Goal: Task Accomplishment & Management: Use online tool/utility

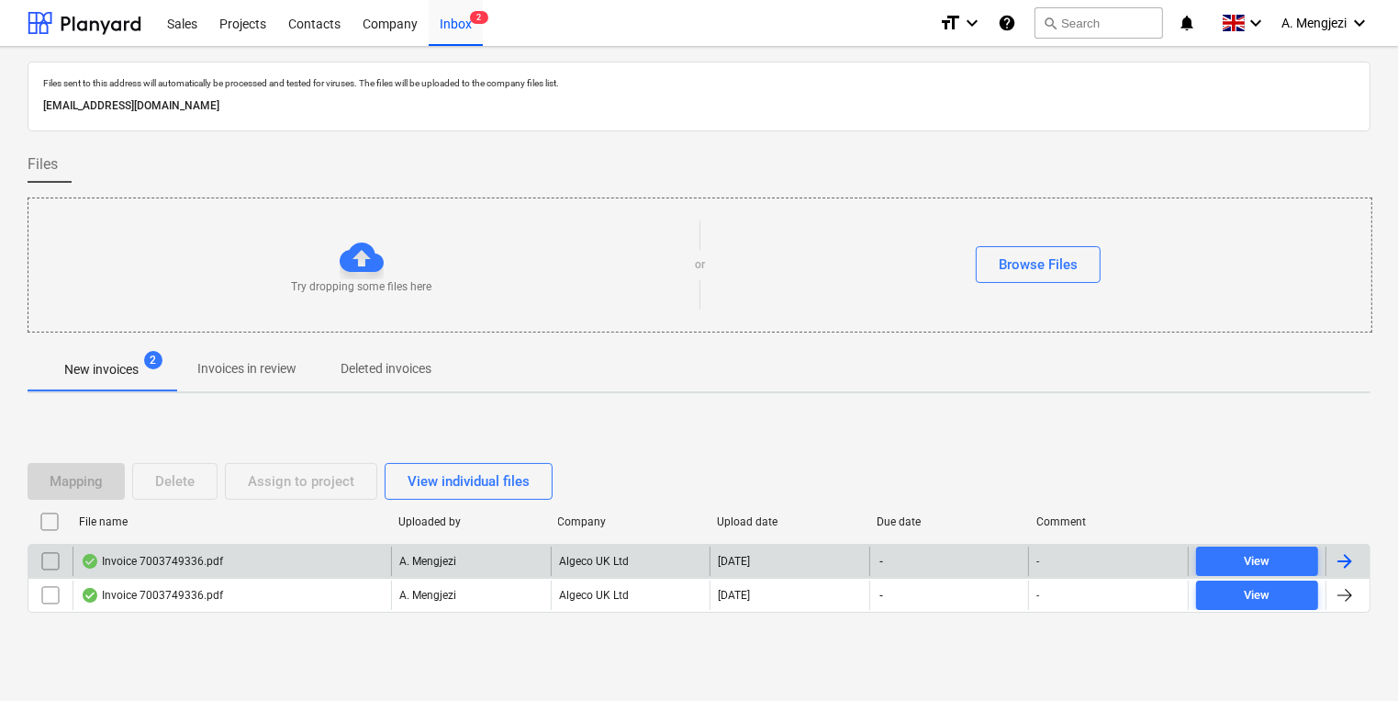
click at [256, 547] on div "Invoice 7003749336.pdf" at bounding box center [232, 560] width 319 height 29
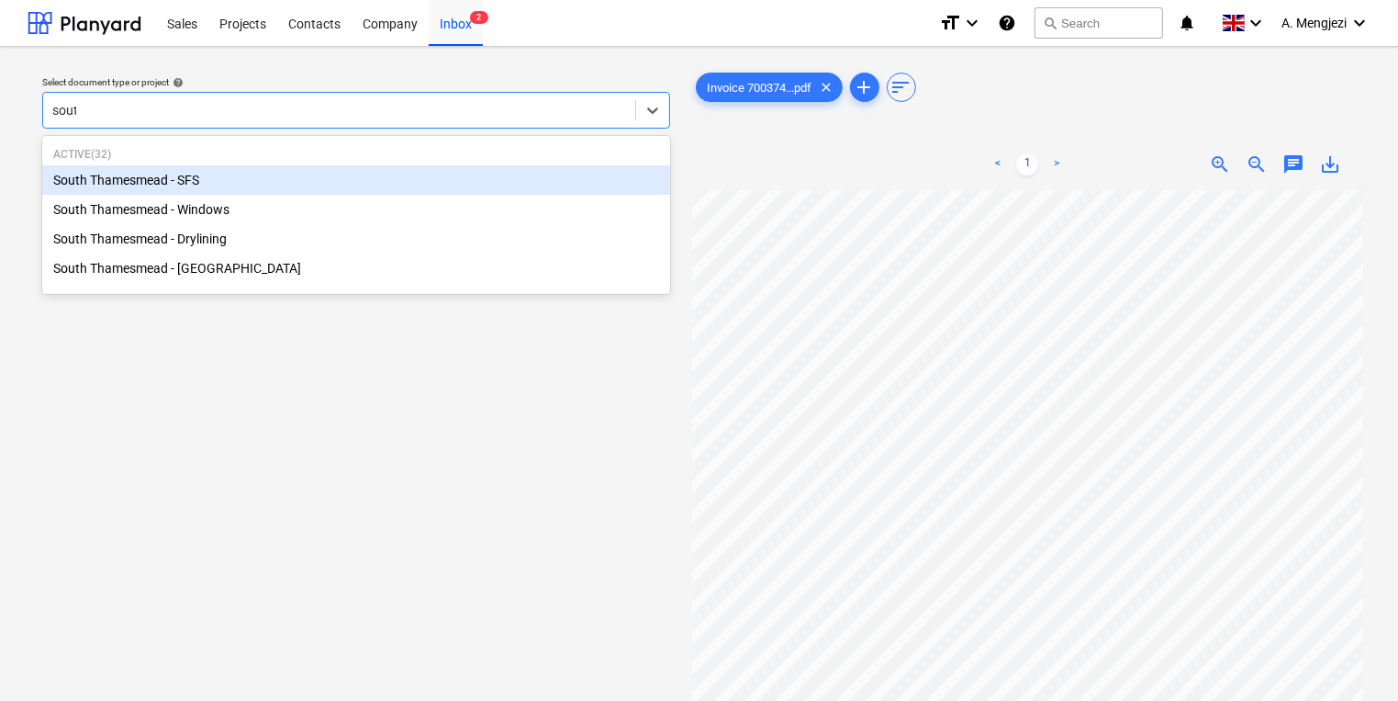
type input "south"
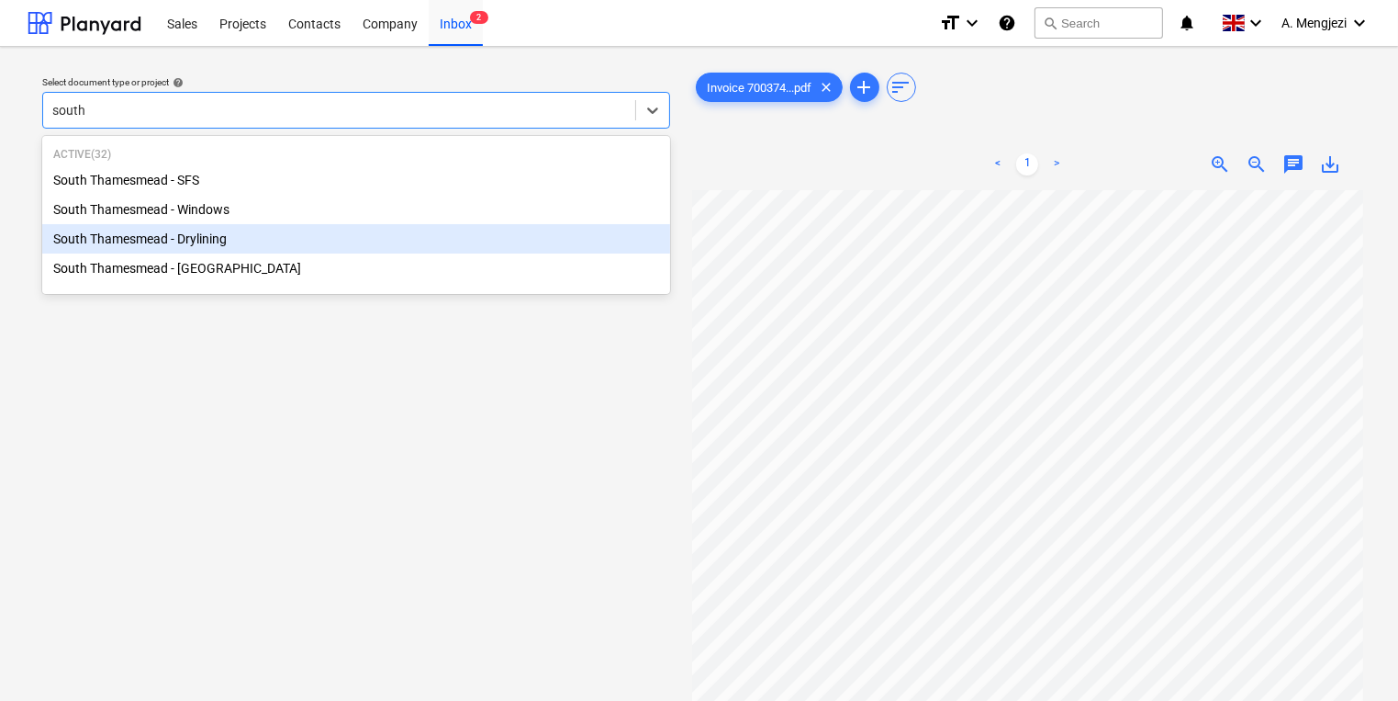
click at [366, 230] on div "South Thamesmead - Drylining" at bounding box center [356, 238] width 628 height 29
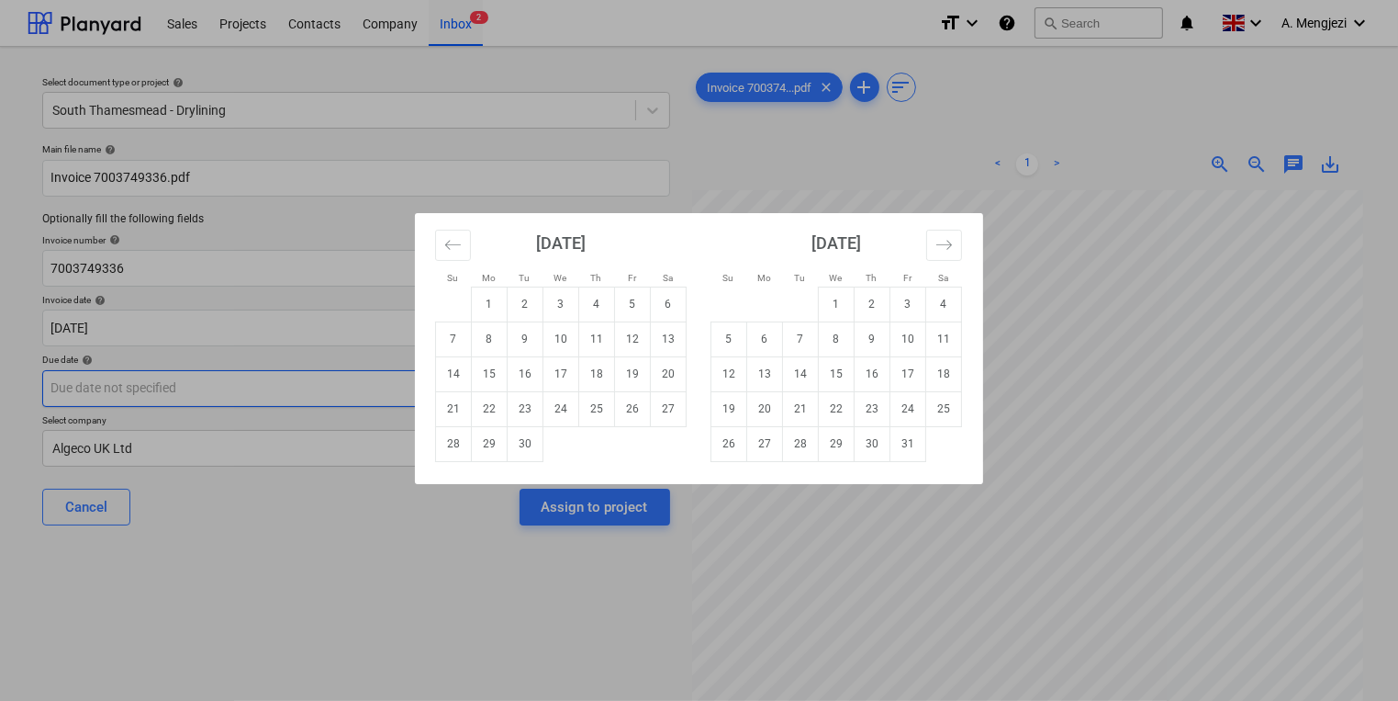
click at [375, 395] on body "Sales Projects Contacts Company Inbox 2 format_size keyboard_arrow_down help se…" at bounding box center [699, 350] width 1398 height 701
click at [306, 376] on div "Su Mo Tu We Th Fr Sa Su Mo Tu We Th Fr Sa [DATE] 1 2 3 4 5 6 7 8 9 10 11 12 13 …" at bounding box center [699, 350] width 1398 height 701
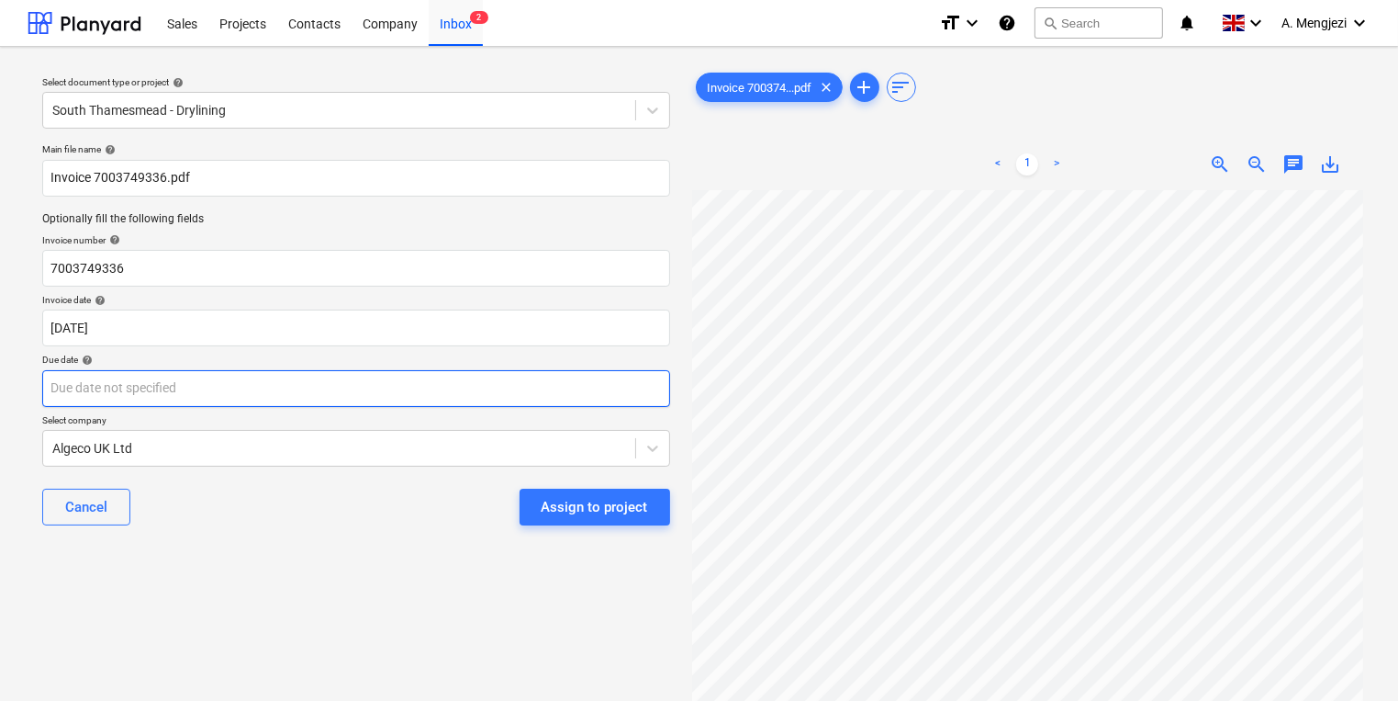
click at [306, 376] on body "Sales Projects Contacts Company Inbox 2 format_size keyboard_arrow_down help se…" at bounding box center [699, 350] width 1398 height 701
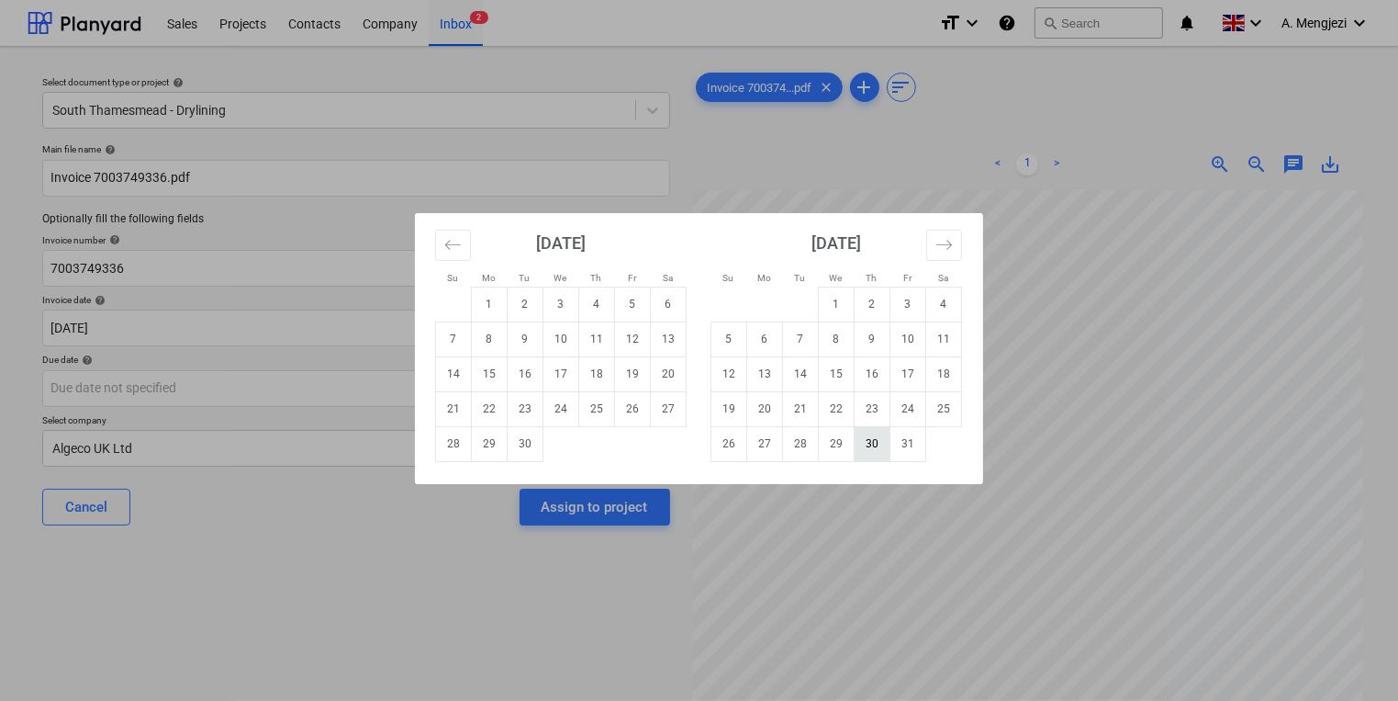
click at [872, 444] on td "30" at bounding box center [873, 443] width 36 height 35
type input "[DATE]"
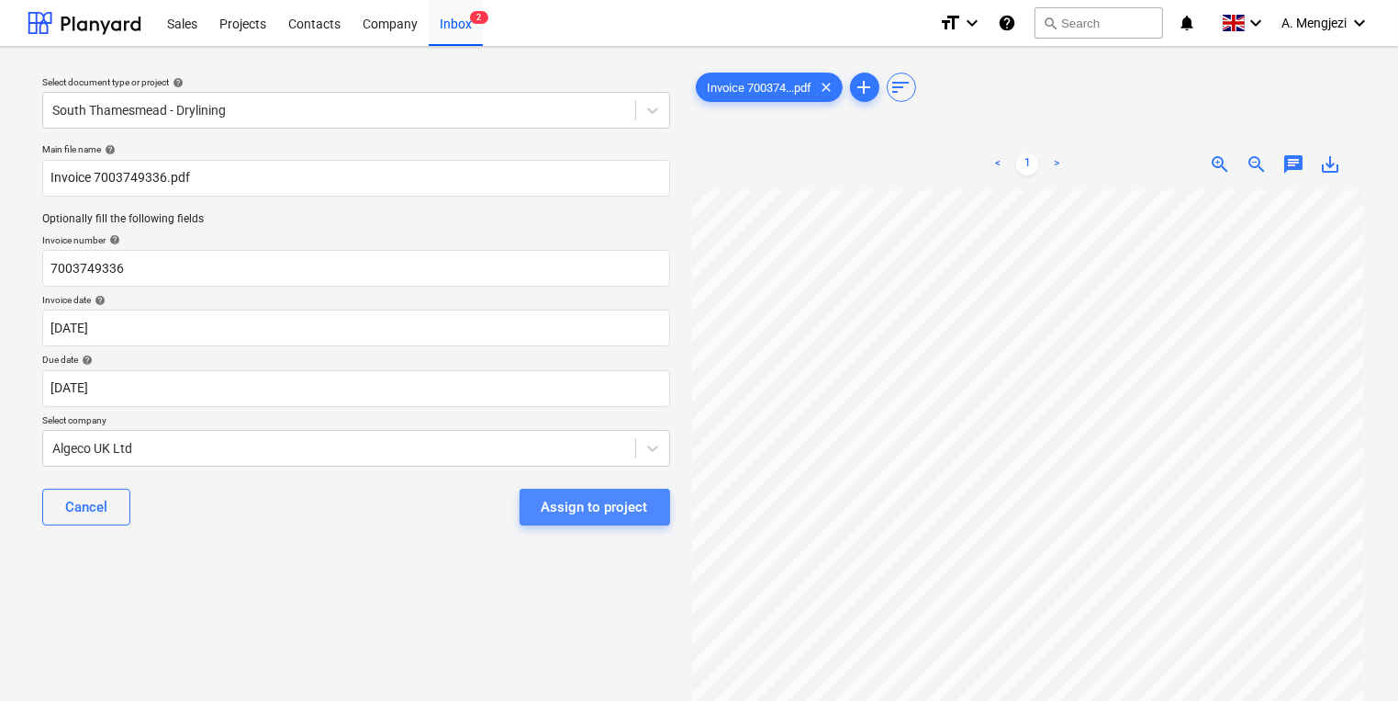
click at [649, 513] on button "Assign to project" at bounding box center [595, 506] width 151 height 37
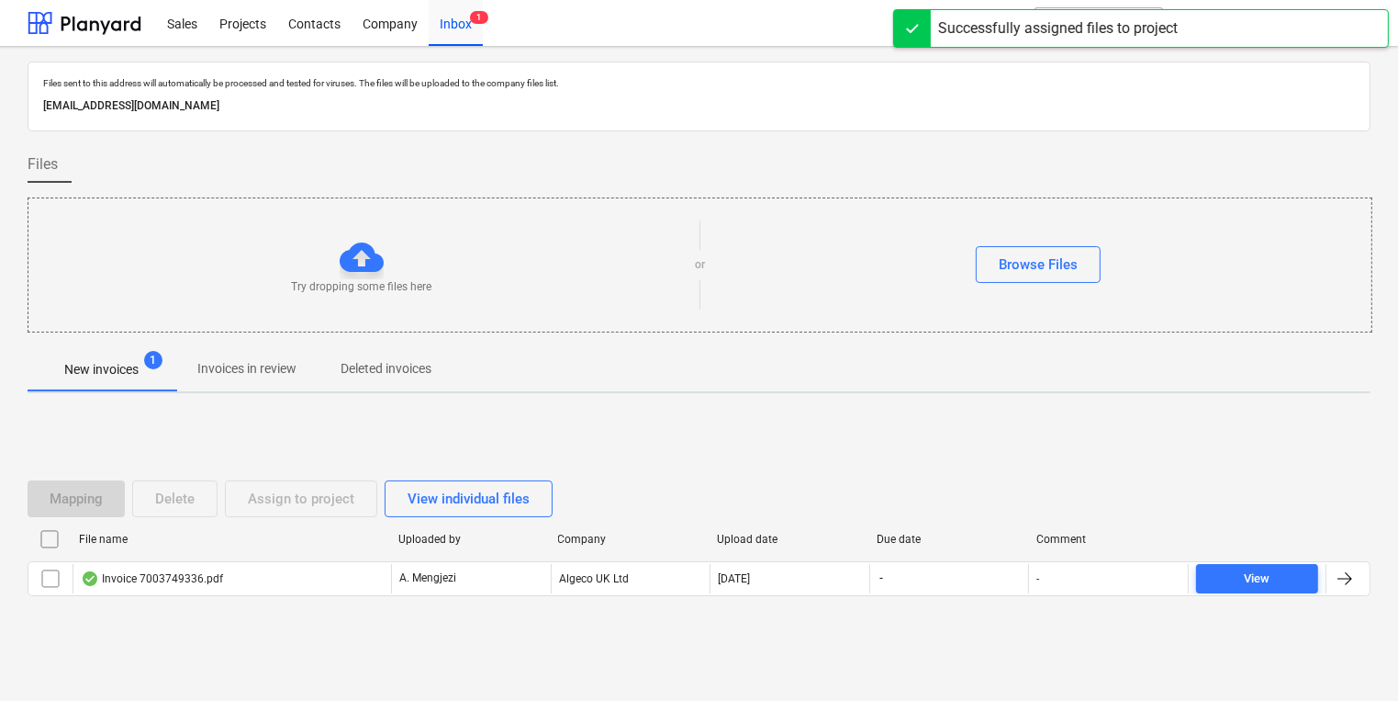
click at [644, 558] on div "File name Uploaded by Company Upload date Due date Comment" at bounding box center [699, 542] width 1343 height 37
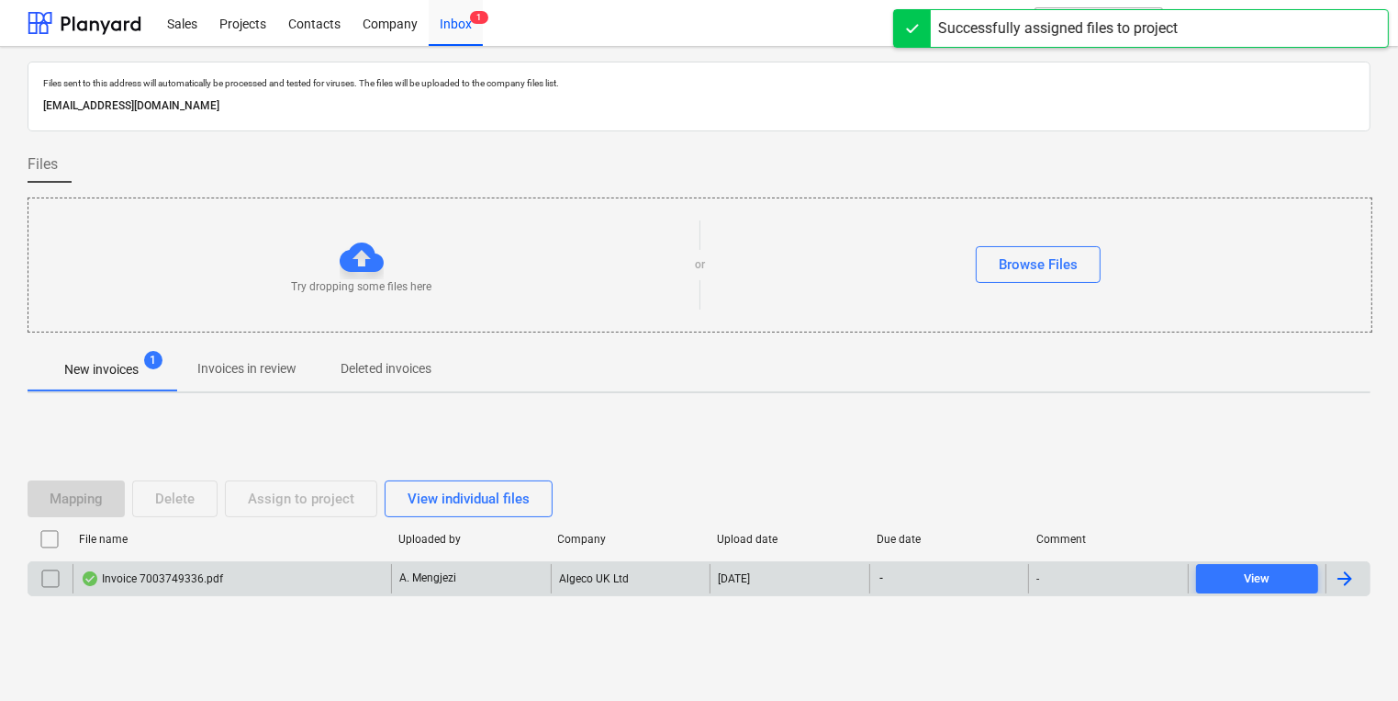
click at [644, 570] on div "Algeco UK Ltd" at bounding box center [631, 578] width 160 height 29
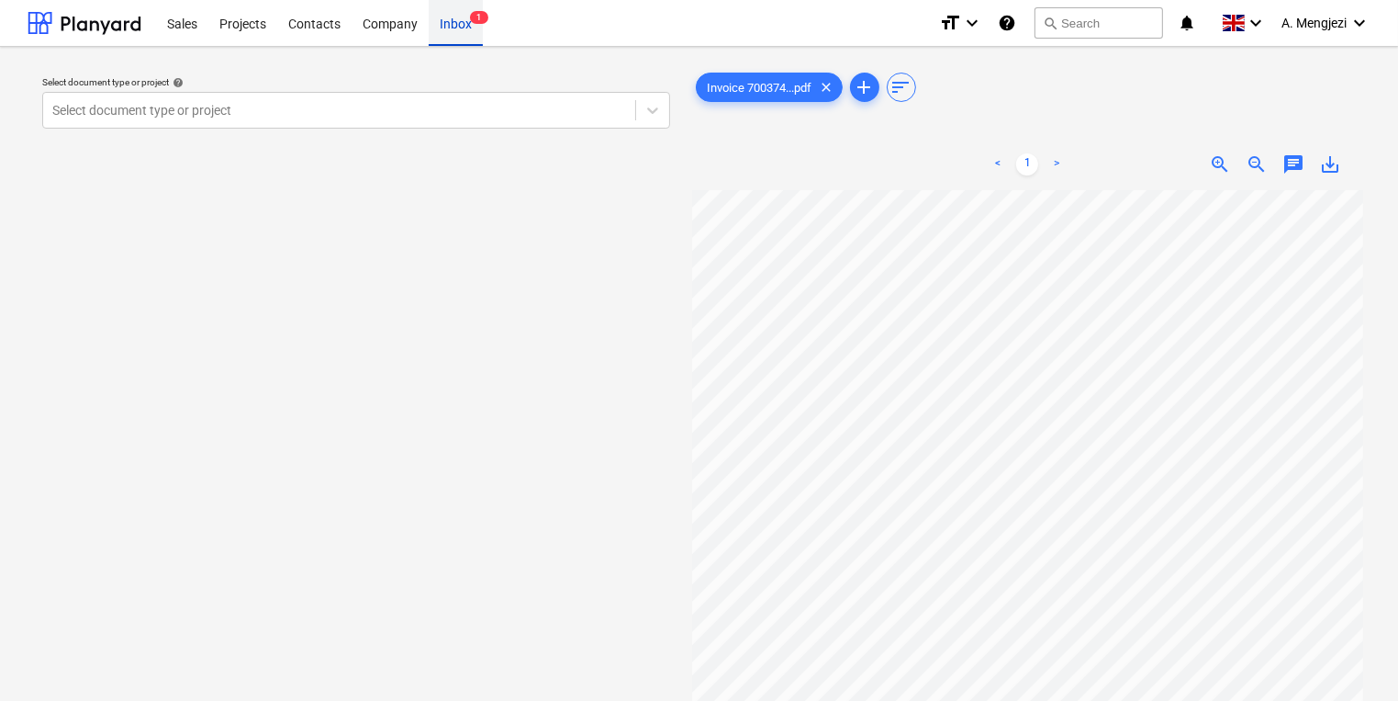
click at [483, 15] on span "1" at bounding box center [479, 17] width 18 height 13
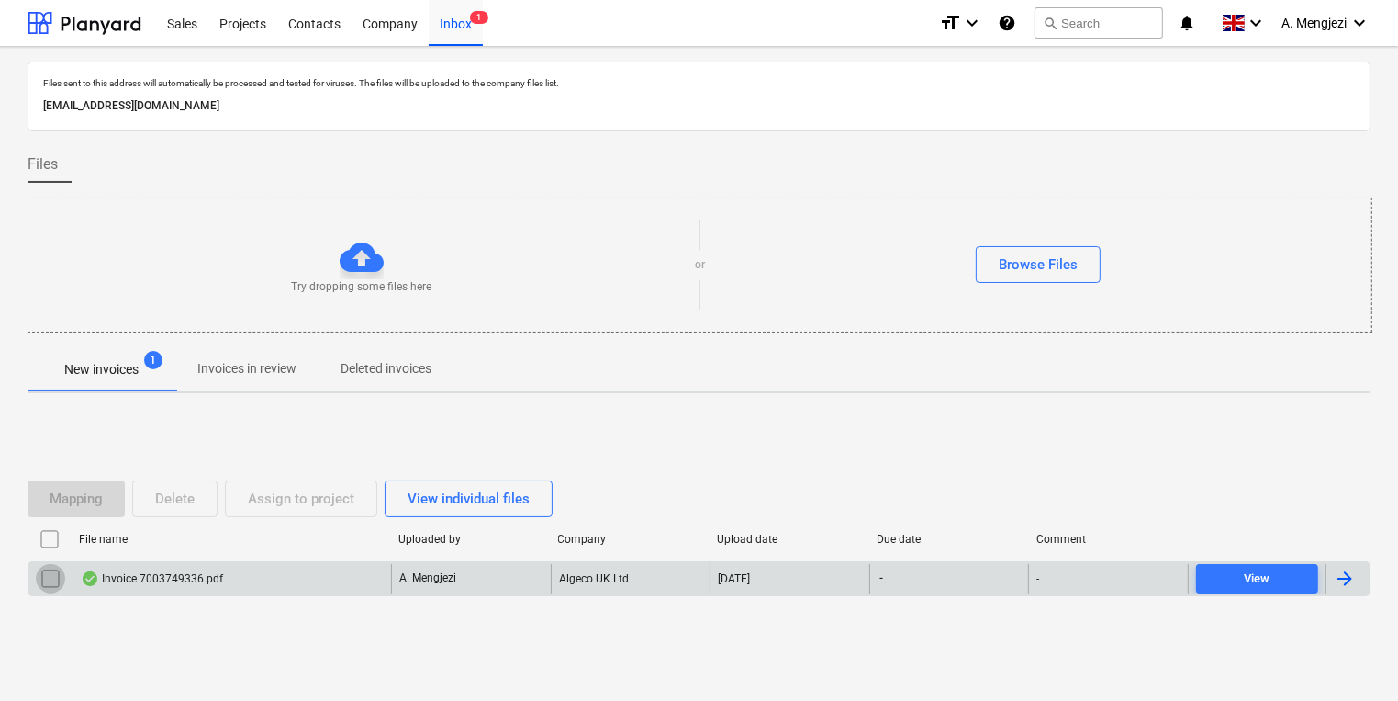
click at [55, 584] on input "checkbox" at bounding box center [50, 578] width 29 height 29
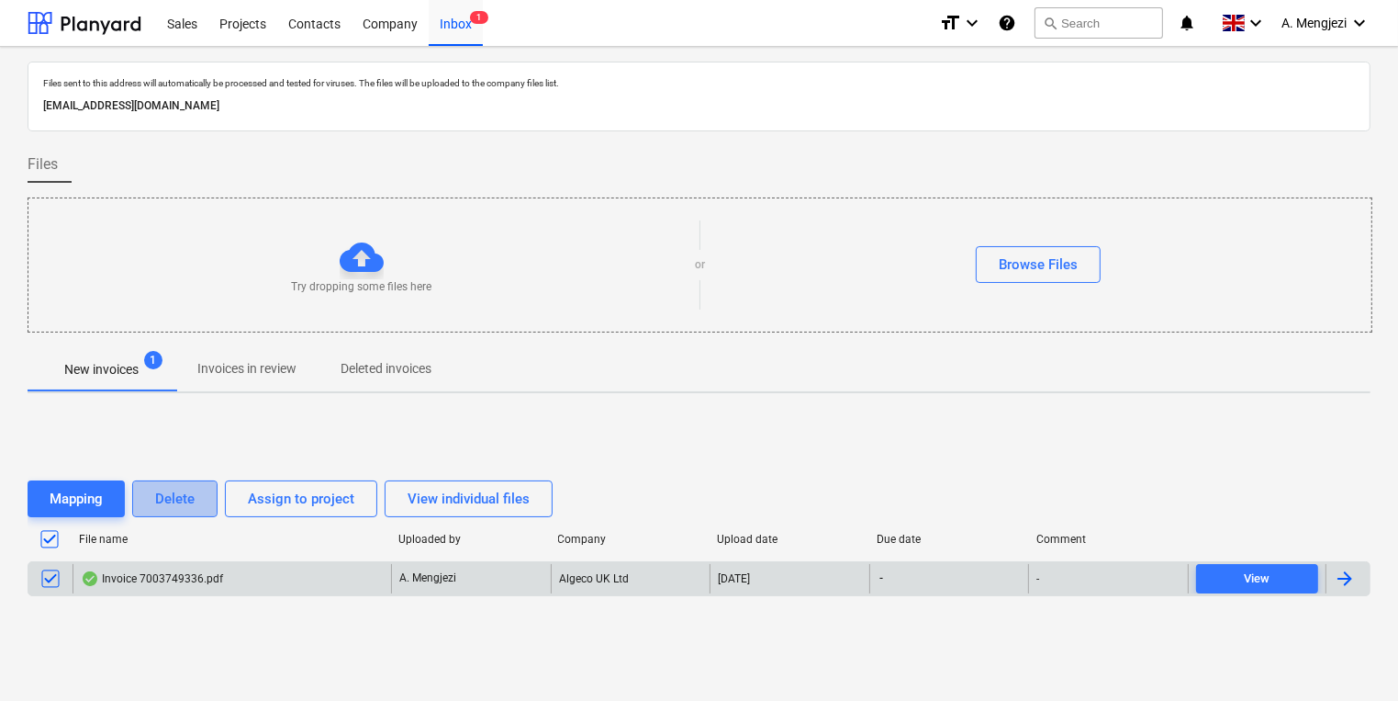
click at [193, 499] on div "Delete" at bounding box center [174, 499] width 39 height 24
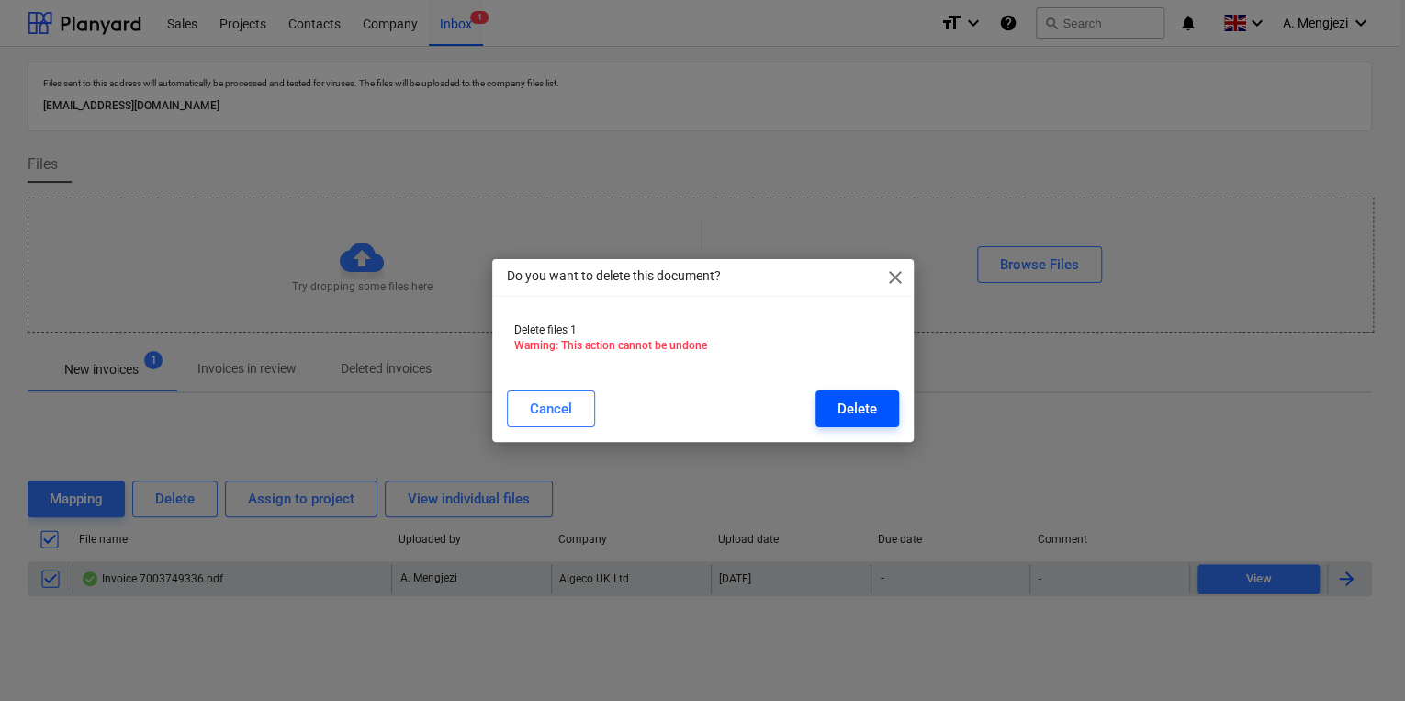
click at [869, 400] on div "Delete" at bounding box center [856, 409] width 39 height 24
